Goal: Transaction & Acquisition: Purchase product/service

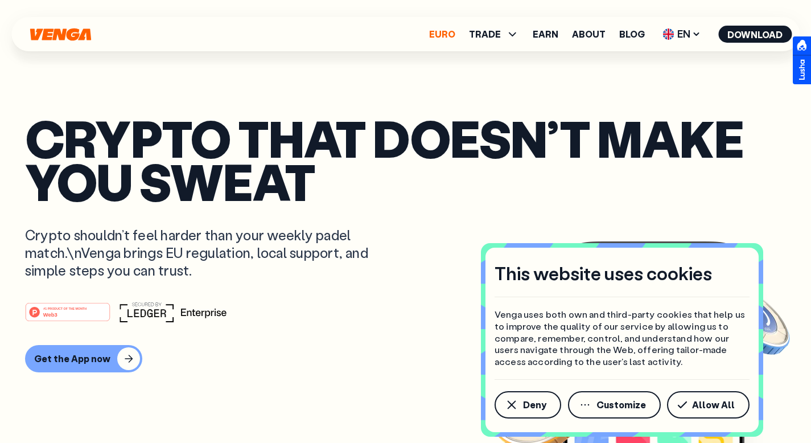
scroll to position [149, 0]
click at [493, 33] on span "TRADE" at bounding box center [485, 34] width 32 height 9
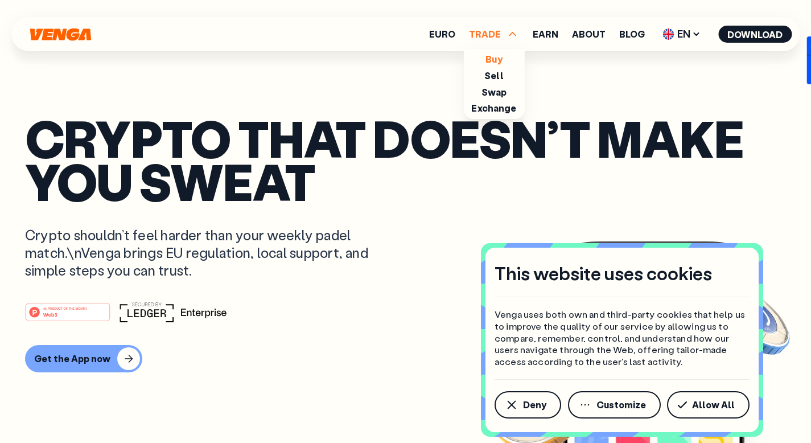
click at [496, 62] on link "Buy" at bounding box center [493, 59] width 17 height 12
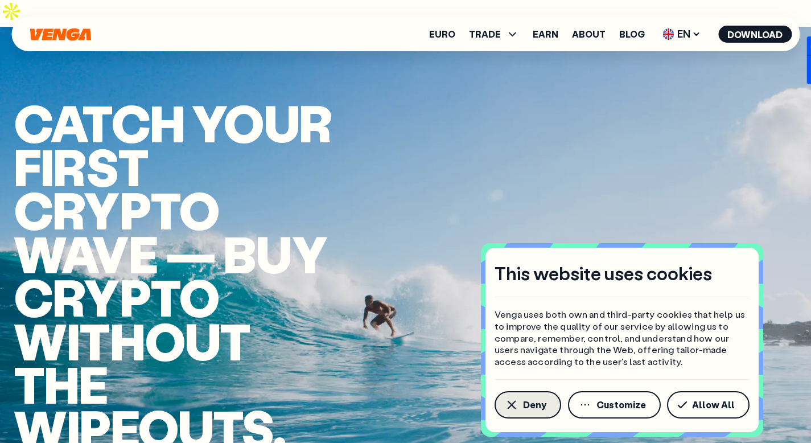
click at [518, 411] on button "Deny" at bounding box center [527, 404] width 67 height 27
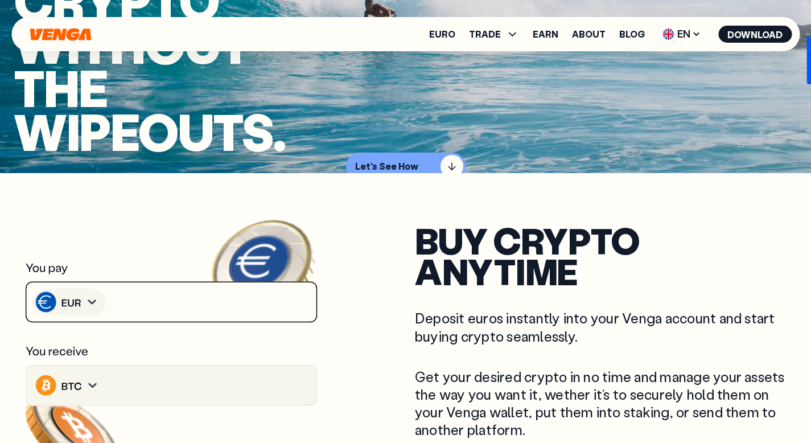
scroll to position [297, 0]
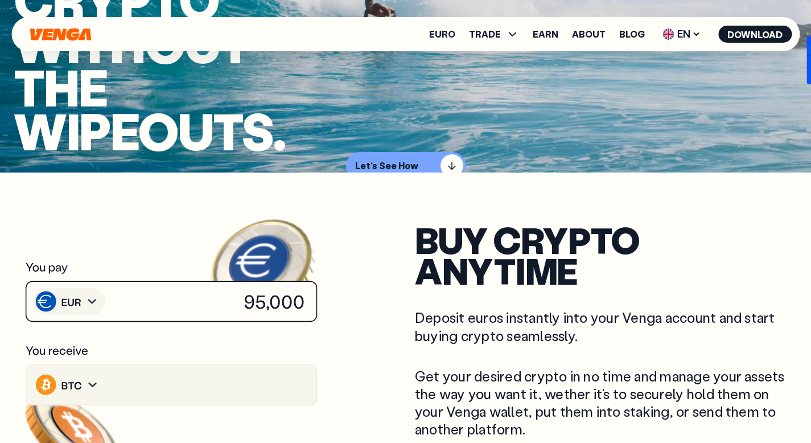
click at [155, 285] on icon at bounding box center [171, 301] width 294 height 43
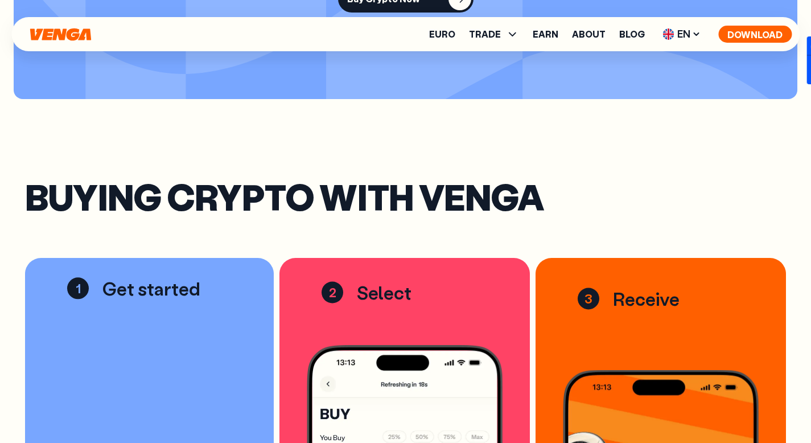
scroll to position [1490, 0]
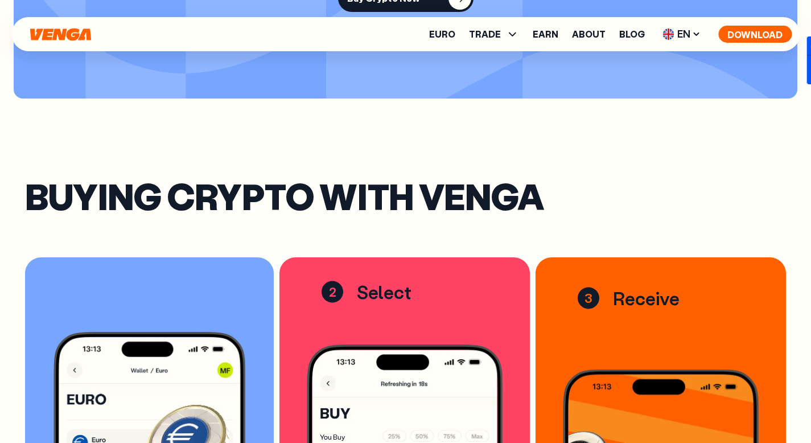
click at [753, 31] on button "Download" at bounding box center [754, 34] width 73 height 17
